Goal: Task Accomplishment & Management: Use online tool/utility

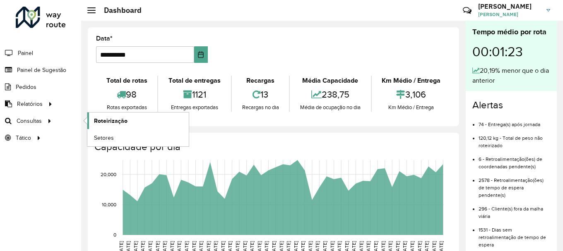
click at [127, 120] on link "Roteirização" at bounding box center [137, 121] width 101 height 17
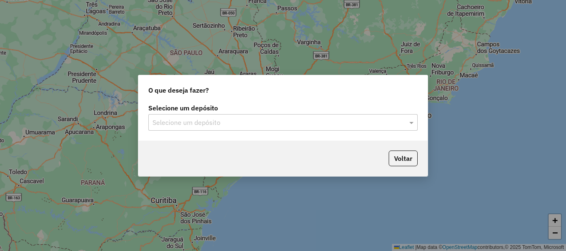
click at [263, 121] on input "text" at bounding box center [274, 123] width 244 height 10
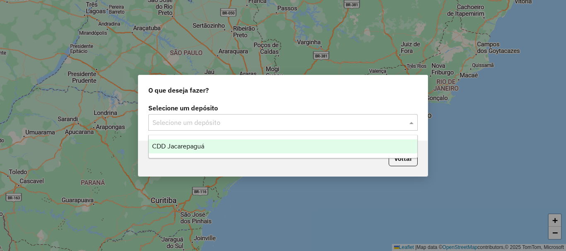
click at [204, 148] on span "CDD Jacarepaguá" at bounding box center [178, 146] width 52 height 7
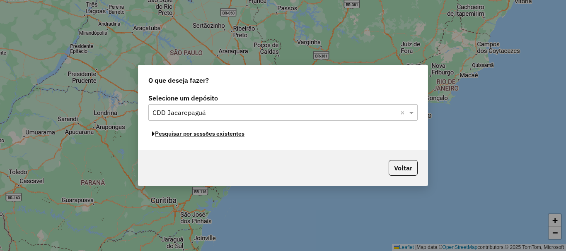
click at [219, 137] on button "Pesquisar por sessões existentes" at bounding box center [198, 134] width 100 height 13
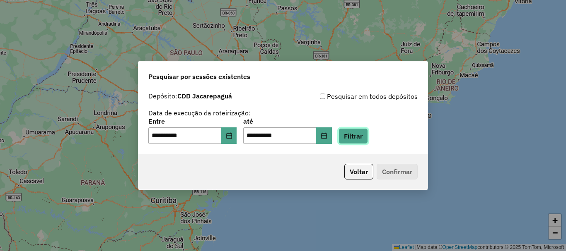
click at [360, 133] on button "Filtrar" at bounding box center [352, 136] width 29 height 16
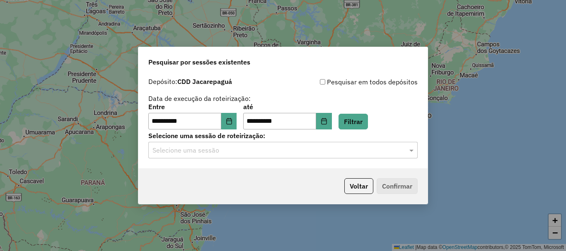
click at [356, 150] on input "text" at bounding box center [274, 151] width 244 height 10
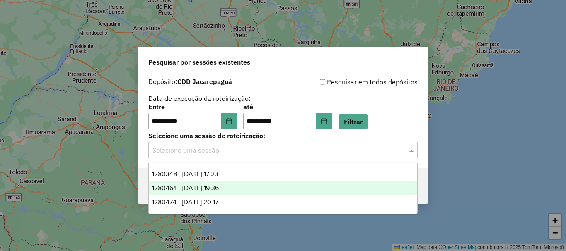
click at [211, 199] on span "1280474 - 22/09/2025 20:17" at bounding box center [185, 202] width 66 height 7
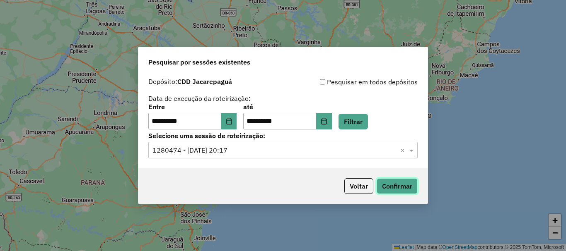
click at [388, 188] on button "Confirmar" at bounding box center [396, 186] width 41 height 16
click at [287, 149] on input "text" at bounding box center [274, 151] width 244 height 10
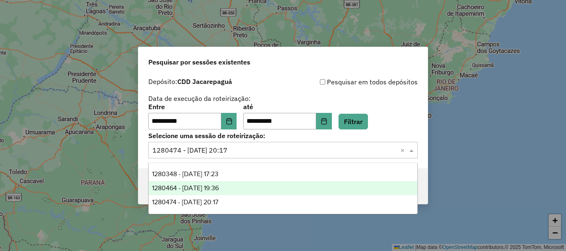
click at [242, 188] on div "1280464 - 22/09/2025 19:36" at bounding box center [283, 188] width 268 height 14
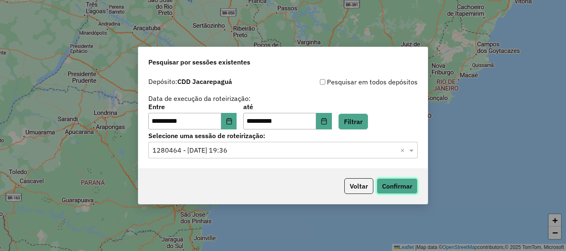
click at [408, 188] on button "Confirmar" at bounding box center [396, 186] width 41 height 16
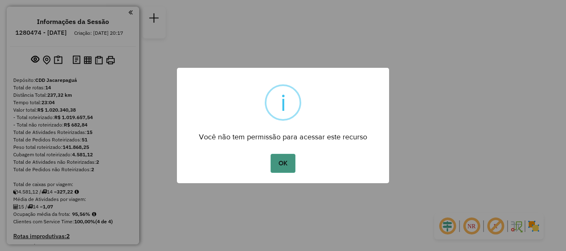
click at [294, 167] on button "OK" at bounding box center [282, 163] width 24 height 19
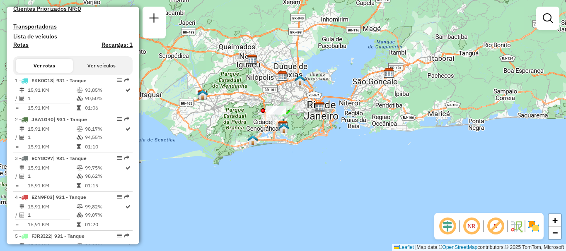
scroll to position [166, 0]
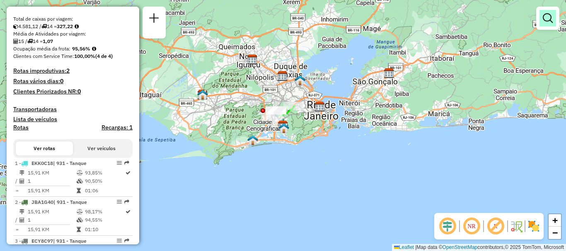
click at [546, 26] on link at bounding box center [547, 18] width 17 height 17
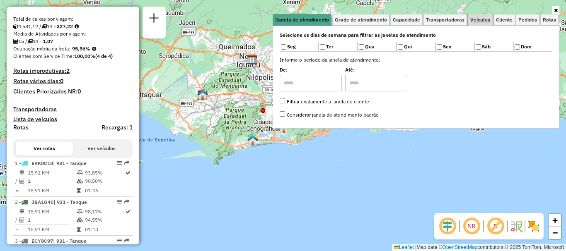
click at [485, 21] on span "Veículos" at bounding box center [480, 19] width 20 height 5
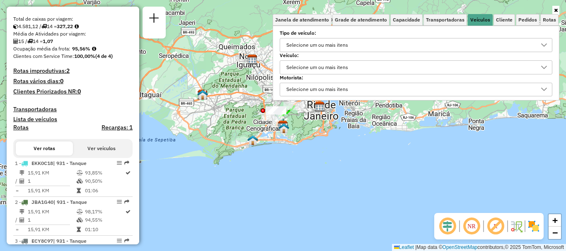
click at [423, 51] on div "Selecione um ou mais itens" at bounding box center [409, 45] width 253 height 13
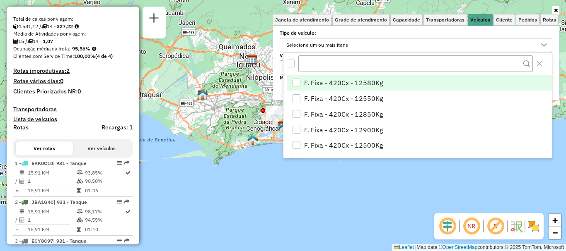
click at [423, 51] on div "Selecione um ou mais itens" at bounding box center [409, 45] width 253 height 13
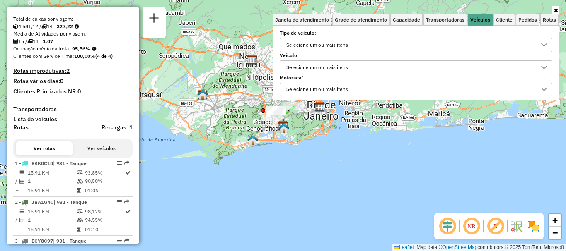
click at [348, 69] on div "Selecione um ou mais itens" at bounding box center [316, 67] width 67 height 13
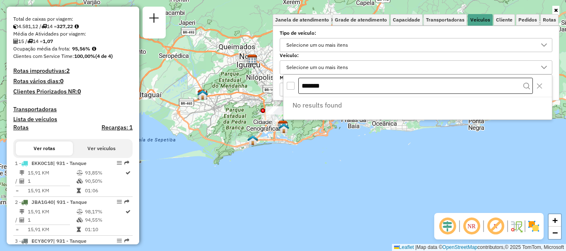
click at [341, 84] on input "*******" at bounding box center [415, 86] width 234 height 17
type input "*******"
click at [555, 14] on link "Rotas" at bounding box center [549, 20] width 18 height 12
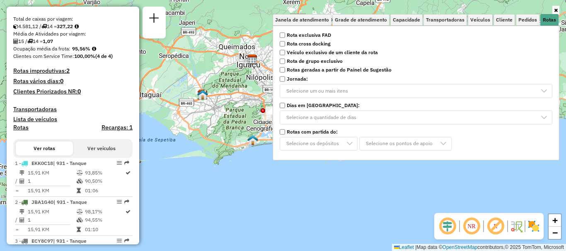
click at [554, 10] on icon at bounding box center [556, 10] width 4 height 5
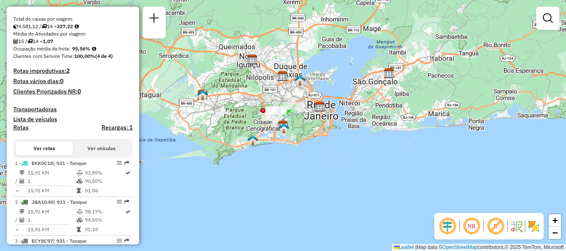
click at [553, 21] on link at bounding box center [547, 18] width 17 height 17
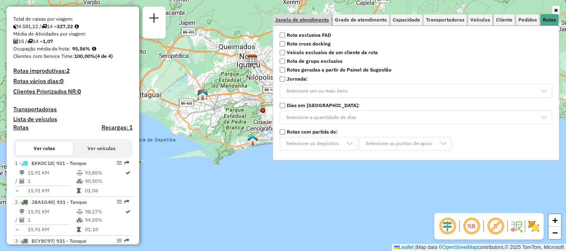
click at [294, 21] on span "Janela de atendimento" at bounding box center [302, 19] width 54 height 5
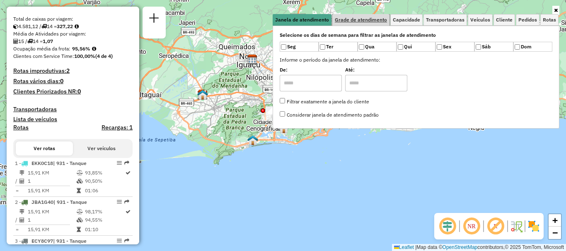
click at [354, 15] on link "Grade de atendimento" at bounding box center [360, 20] width 57 height 12
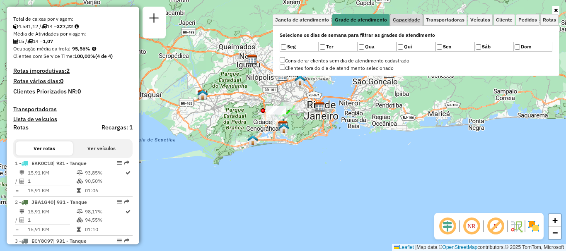
click at [403, 24] on link "Capacidade" at bounding box center [406, 20] width 32 height 12
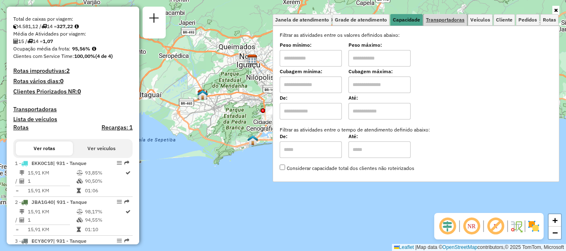
click at [429, 24] on link "Transportadoras" at bounding box center [444, 20] width 43 height 12
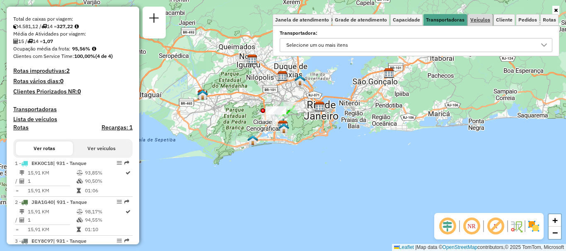
click at [486, 19] on span "Veículos" at bounding box center [480, 19] width 20 height 5
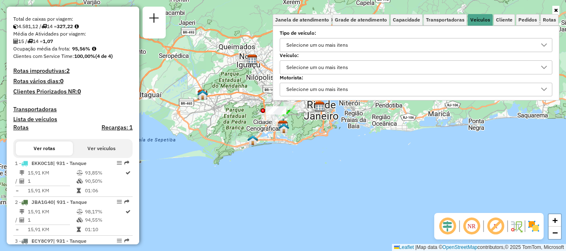
click at [407, 47] on div "Selecione um ou mais itens" at bounding box center [409, 45] width 253 height 13
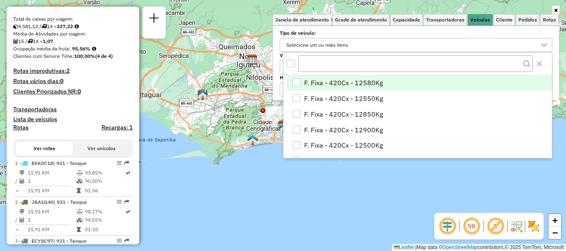
click at [406, 46] on div "Selecione um ou mais itens" at bounding box center [409, 45] width 253 height 13
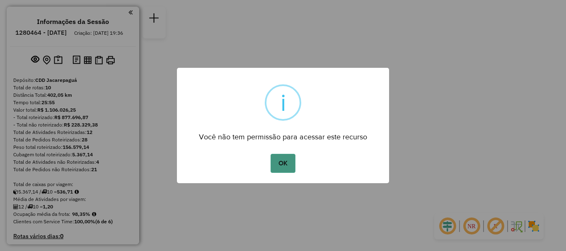
click at [289, 162] on button "OK" at bounding box center [282, 163] width 24 height 19
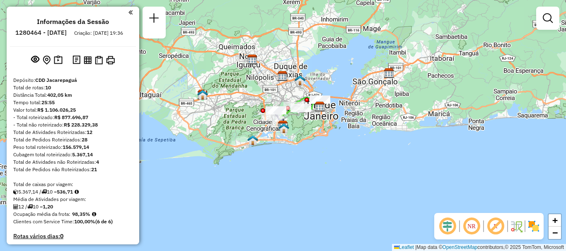
click at [557, 24] on div at bounding box center [547, 18] width 23 height 23
click at [545, 25] on link at bounding box center [547, 18] width 17 height 17
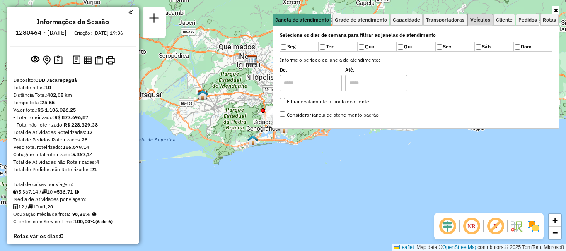
click at [477, 18] on span "Veículos" at bounding box center [480, 19] width 20 height 5
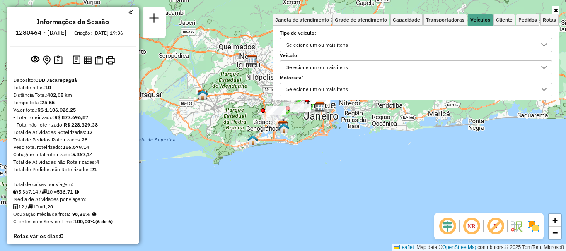
click at [368, 68] on div "Selecione um ou mais itens" at bounding box center [409, 67] width 253 height 13
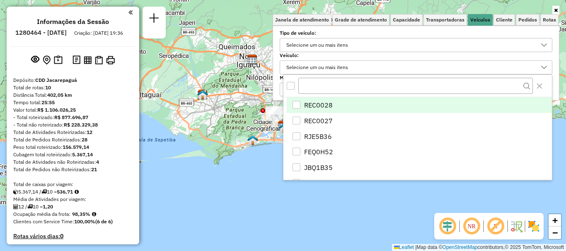
scroll to position [5, 29]
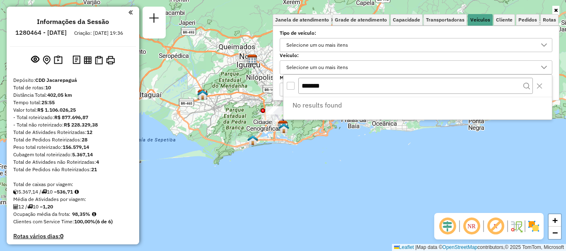
type input "*******"
click at [290, 84] on div "All items unselected" at bounding box center [290, 86] width 8 height 8
click at [379, 45] on div "Selecione um ou mais itens" at bounding box center [409, 45] width 253 height 13
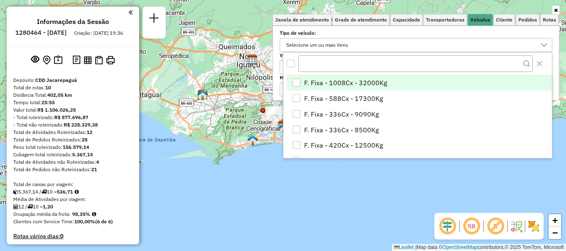
scroll to position [5, 29]
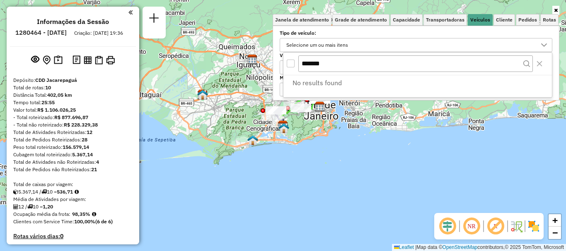
type input "*******"
click at [379, 43] on div "Selecione um ou mais itens" at bounding box center [409, 45] width 253 height 13
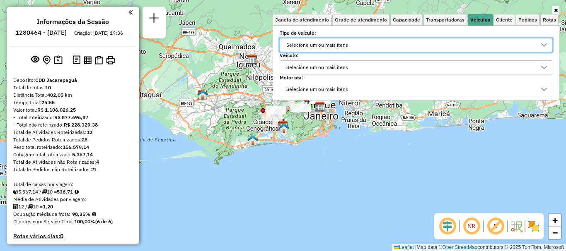
click at [379, 43] on div "Selecione um ou mais itens" at bounding box center [409, 45] width 253 height 13
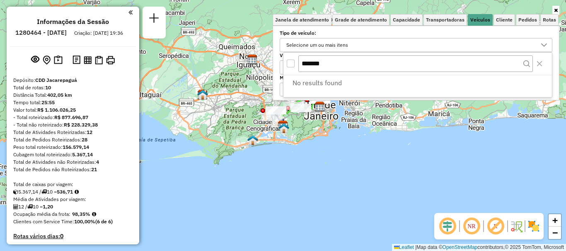
click at [367, 44] on div "Selecione um ou mais itens" at bounding box center [409, 45] width 253 height 13
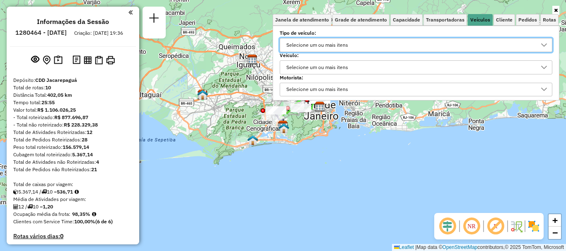
click at [367, 83] on div "Selecione um ou mais itens" at bounding box center [409, 89] width 253 height 13
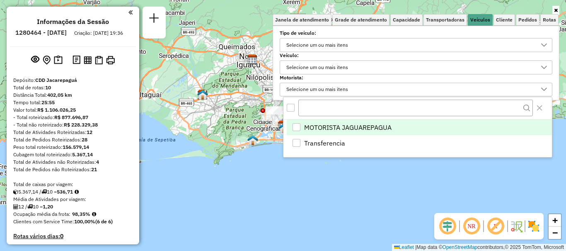
click at [364, 90] on div "Selecione um ou mais itens" at bounding box center [409, 89] width 253 height 13
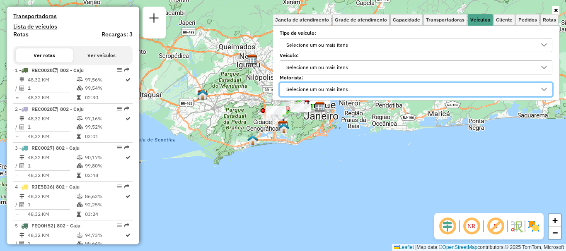
scroll to position [207, 0]
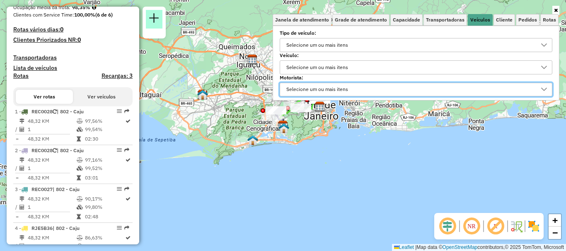
click at [156, 16] on em at bounding box center [154, 18] width 10 height 10
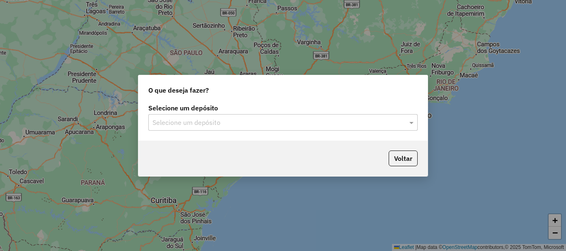
click at [221, 121] on input "text" at bounding box center [274, 123] width 244 height 10
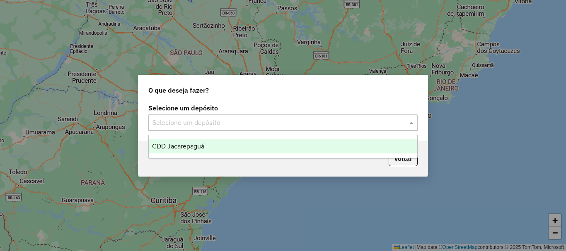
type input "*******"
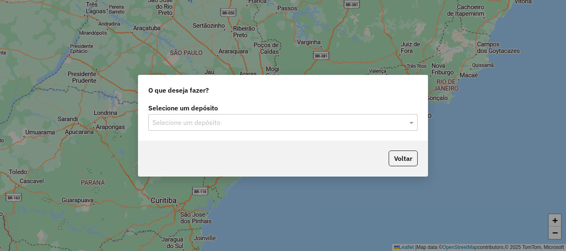
click at [221, 123] on input "text" at bounding box center [274, 123] width 244 height 10
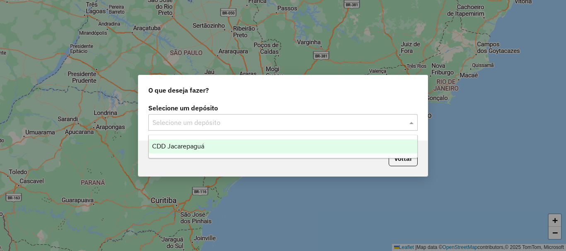
click at [220, 140] on div "CDD Jacarepaguá" at bounding box center [283, 147] width 268 height 14
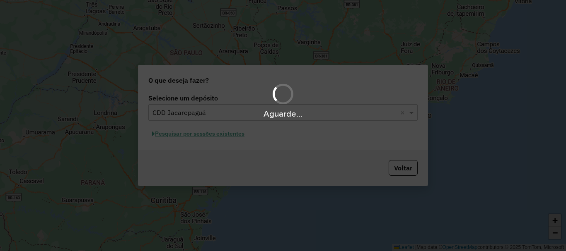
click at [210, 136] on div "Aguarde..." at bounding box center [283, 125] width 566 height 251
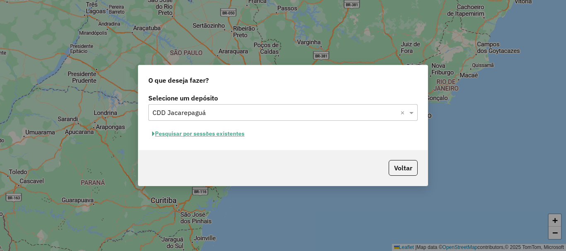
click at [215, 135] on button "Pesquisar por sessões existentes" at bounding box center [198, 134] width 100 height 13
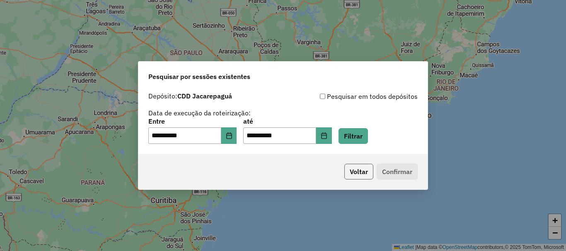
click at [365, 176] on button "Voltar" at bounding box center [358, 172] width 29 height 16
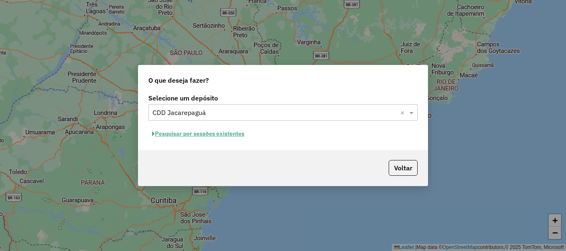
click at [211, 134] on button "Pesquisar por sessões existentes" at bounding box center [198, 134] width 100 height 13
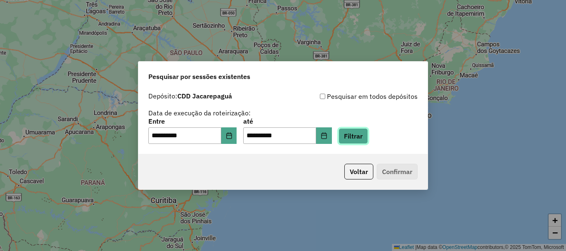
click at [362, 135] on button "Filtrar" at bounding box center [352, 136] width 29 height 16
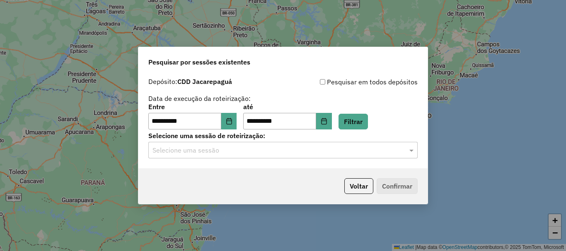
click at [390, 149] on input "text" at bounding box center [274, 151] width 244 height 10
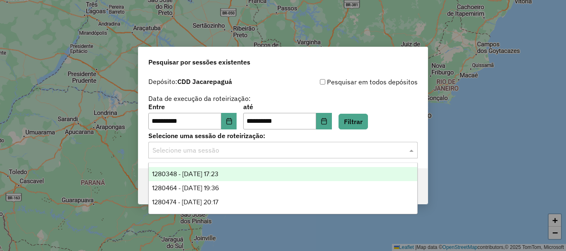
click at [237, 172] on div "1280348 - 22/09/2025 17:23" at bounding box center [283, 174] width 268 height 14
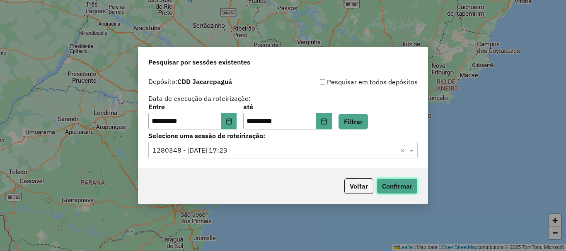
click at [394, 184] on button "Confirmar" at bounding box center [396, 186] width 41 height 16
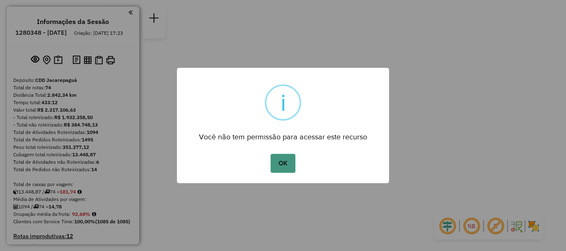
click at [280, 161] on button "OK" at bounding box center [282, 163] width 24 height 19
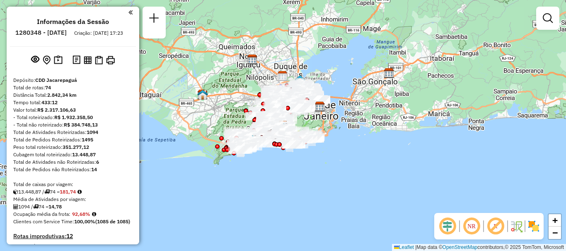
click at [538, 25] on div at bounding box center [547, 18] width 23 height 23
click at [541, 16] on link at bounding box center [547, 18] width 17 height 17
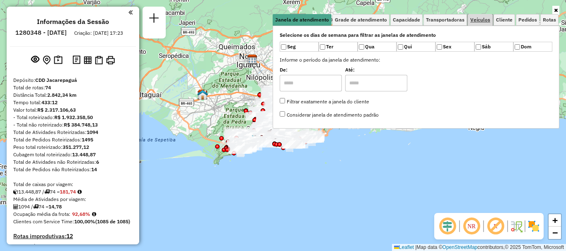
click at [481, 24] on link "Veículos" at bounding box center [479, 20] width 25 height 12
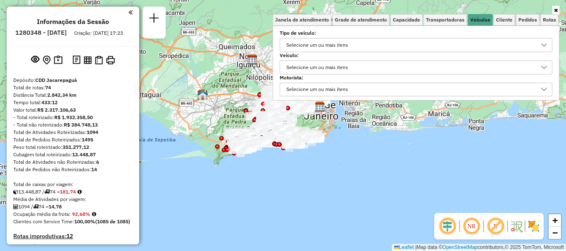
click at [357, 62] on div "Selecione um ou mais itens" at bounding box center [409, 67] width 253 height 13
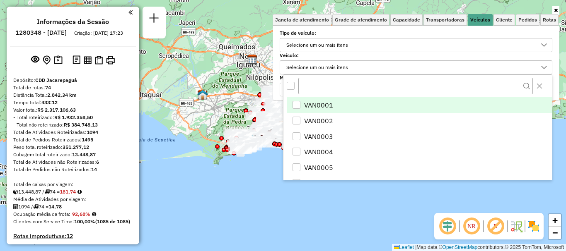
scroll to position [5, 29]
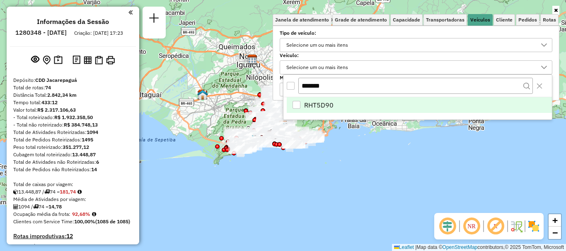
type input "*******"
click at [308, 108] on span "RHT5D90" at bounding box center [318, 105] width 29 height 10
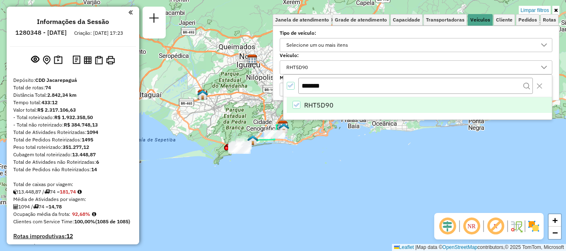
click at [347, 171] on div "Limpar filtros Janela de atendimento Grade de atendimento Capacidade Transporta…" at bounding box center [283, 125] width 566 height 251
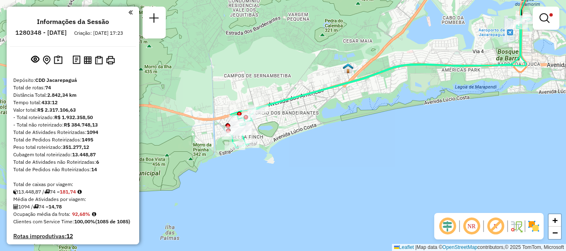
drag, startPoint x: 260, startPoint y: 129, endPoint x: 322, endPoint y: 70, distance: 86.1
click at [322, 70] on div "Limpar filtros Janela de atendimento Grade de atendimento Capacidade Transporta…" at bounding box center [283, 125] width 566 height 251
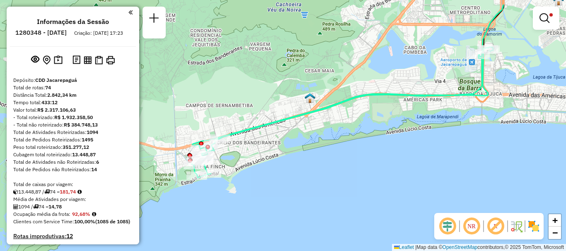
drag, startPoint x: 369, startPoint y: 118, endPoint x: 331, endPoint y: 148, distance: 48.4
click at [331, 148] on div "Limpar filtros Janela de atendimento Grade de atendimento Capacidade Transporta…" at bounding box center [283, 125] width 566 height 251
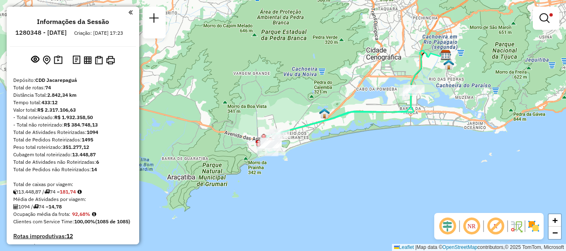
click at [135, 67] on div "Informações da Sessão 1280348 - [DATE] Criação: [DATE] 17:23 Depósito: CDD Jaca…" at bounding box center [73, 126] width 132 height 238
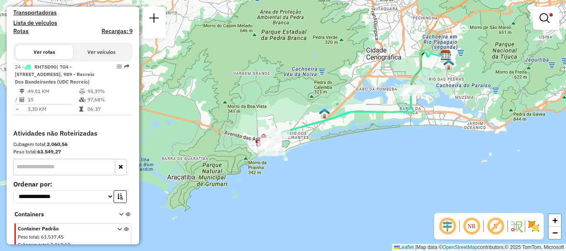
scroll to position [306, 0]
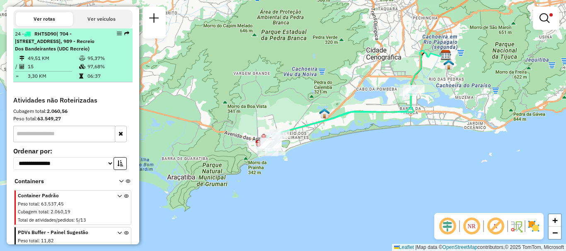
click at [57, 52] on span "| 704 - [STREET_ADDRESS], 989 - Recreio Dos Bandeirantes (UDC Recreio)" at bounding box center [54, 41] width 79 height 21
select select "**********"
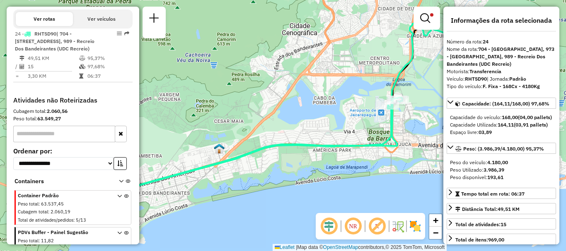
click at [318, 99] on div "Limpar filtros Janela de atendimento Grade de atendimento Capacidade Transporta…" at bounding box center [283, 125] width 566 height 251
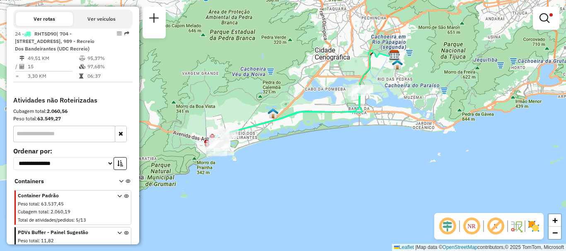
drag, startPoint x: 393, startPoint y: 31, endPoint x: 180, endPoint y: 198, distance: 271.2
click at [180, 198] on div "Limpar filtros Janela de atendimento Grade de atendimento Capacidade Transporta…" at bounding box center [283, 125] width 566 height 251
